Goal: Information Seeking & Learning: Learn about a topic

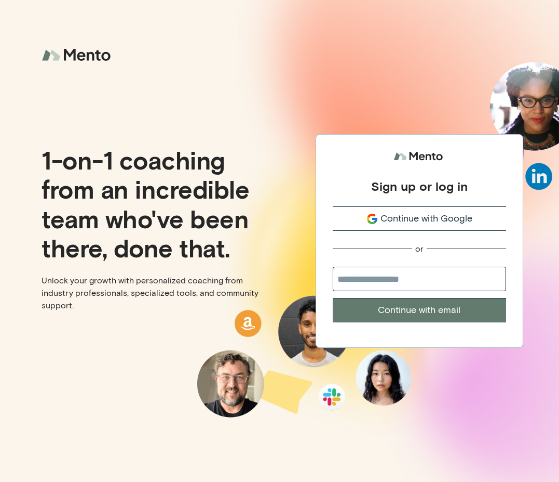
click at [421, 212] on span "Continue with Google" at bounding box center [427, 218] width 92 height 14
click at [419, 224] on span "Continue with Google" at bounding box center [427, 218] width 92 height 14
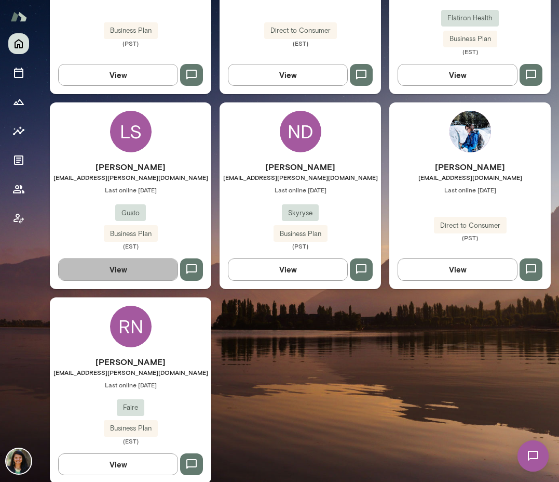
click at [115, 273] on button "View" at bounding box center [118, 269] width 120 height 22
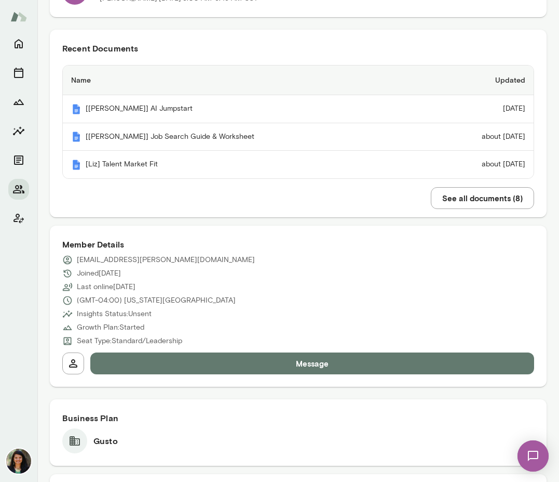
scroll to position [269, 0]
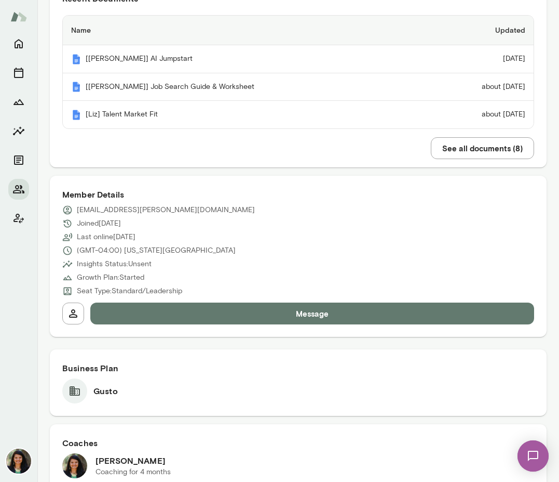
click at [460, 145] on button "See all documents ( 8 )" at bounding box center [482, 148] width 103 height 22
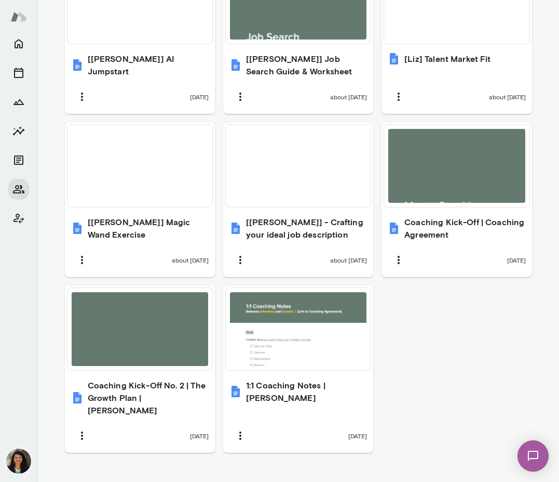
scroll to position [569, 0]
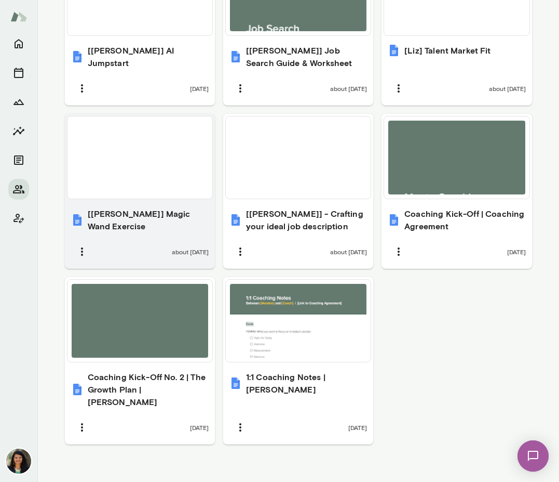
click at [139, 233] on div "[Liz] Magic Wand Exercise about 1 month ago" at bounding box center [140, 235] width 150 height 68
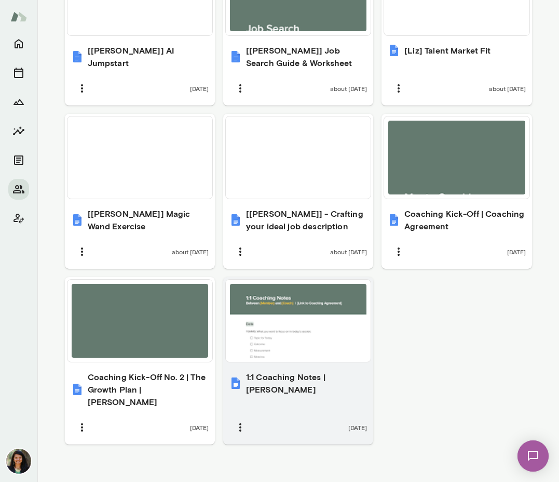
click at [263, 372] on h6 "1:1 Coaching Notes | Liz" at bounding box center [306, 382] width 121 height 25
